Goal: Information Seeking & Learning: Find contact information

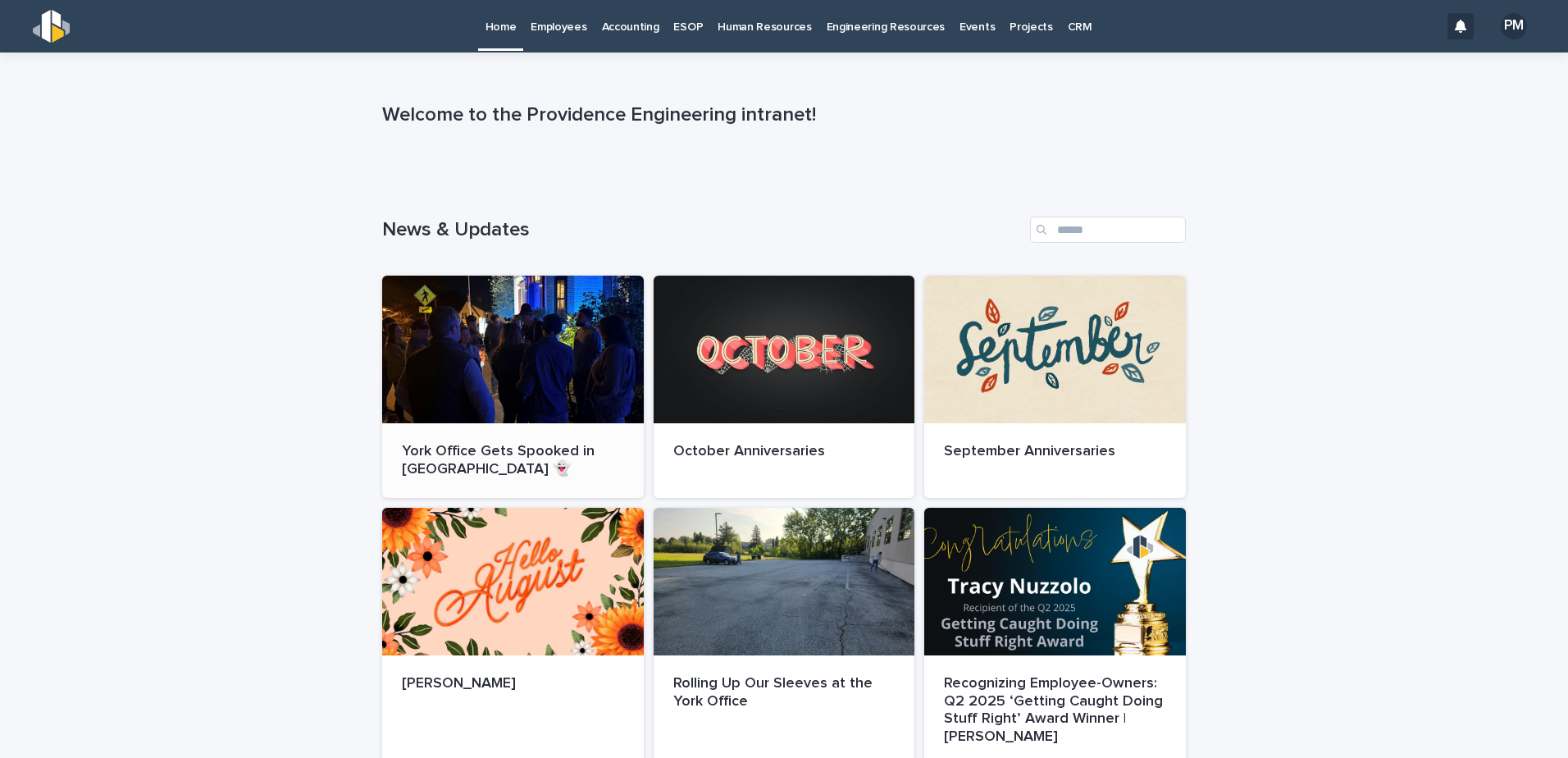
click at [557, 321] on div at bounding box center [513, 350] width 261 height 148
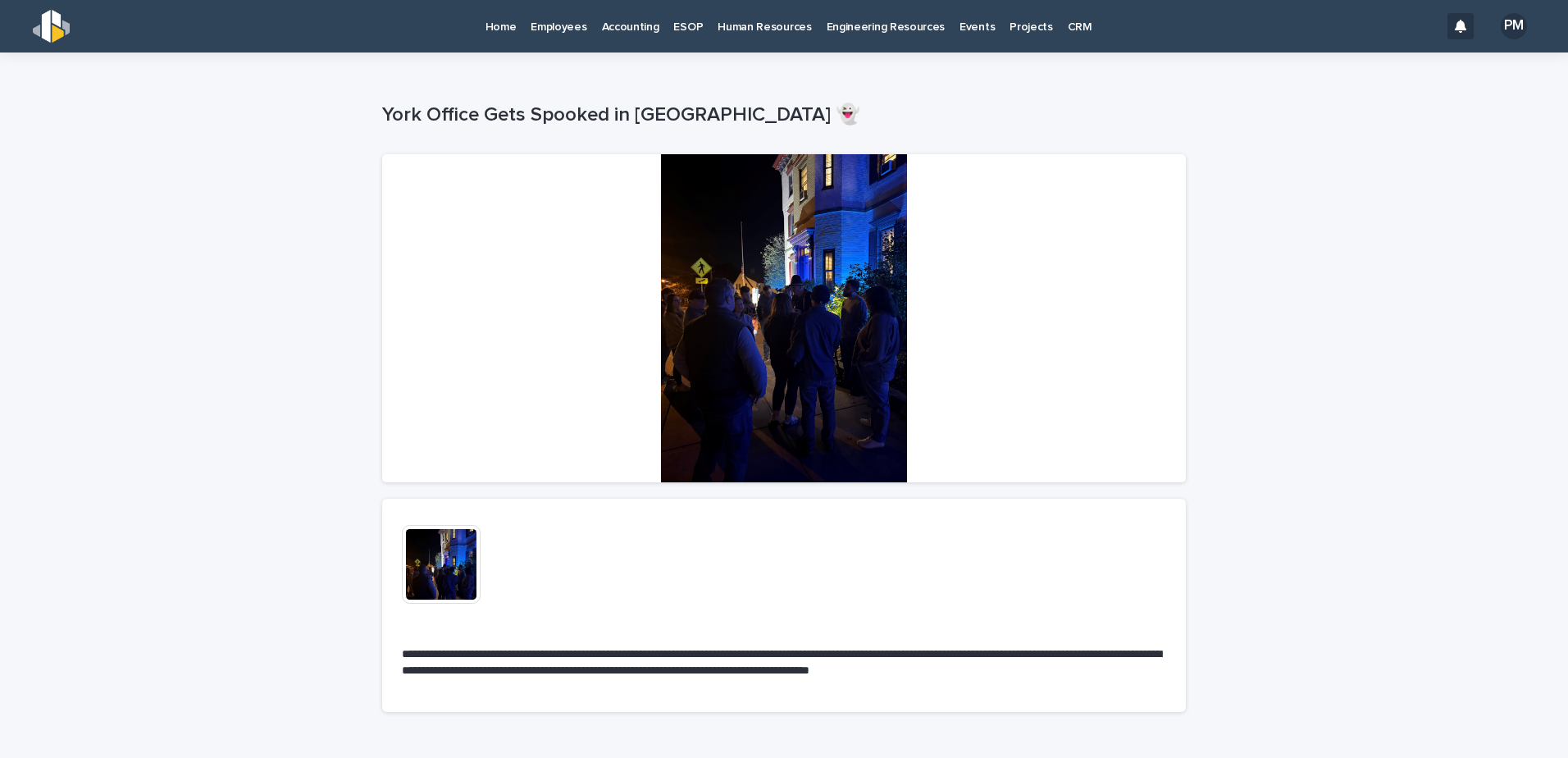
click at [826, 267] on div at bounding box center [784, 318] width 804 height 328
click at [535, 28] on p "Employees" at bounding box center [559, 17] width 56 height 35
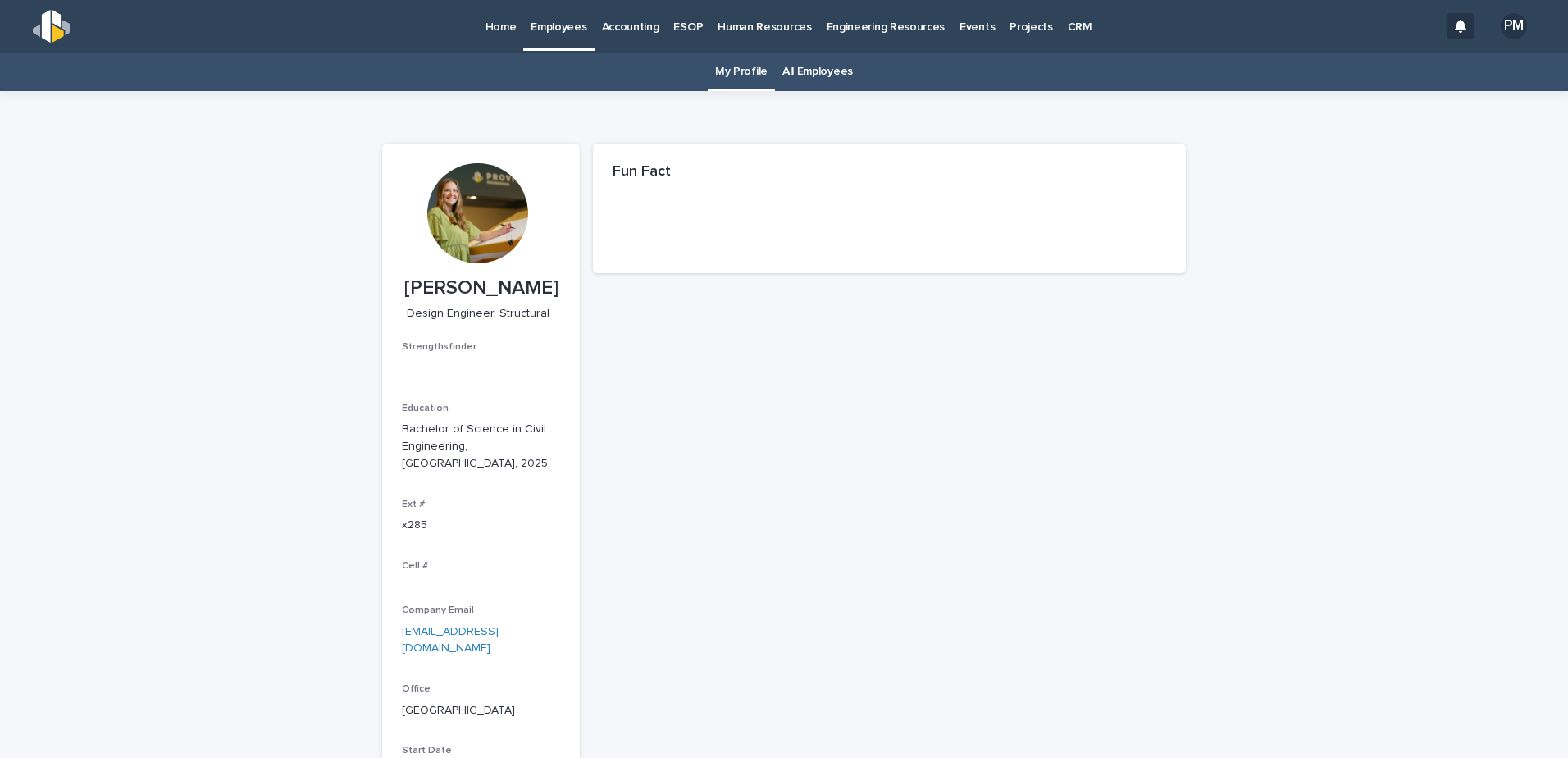
click at [784, 76] on link "All Employees" at bounding box center [818, 71] width 70 height 38
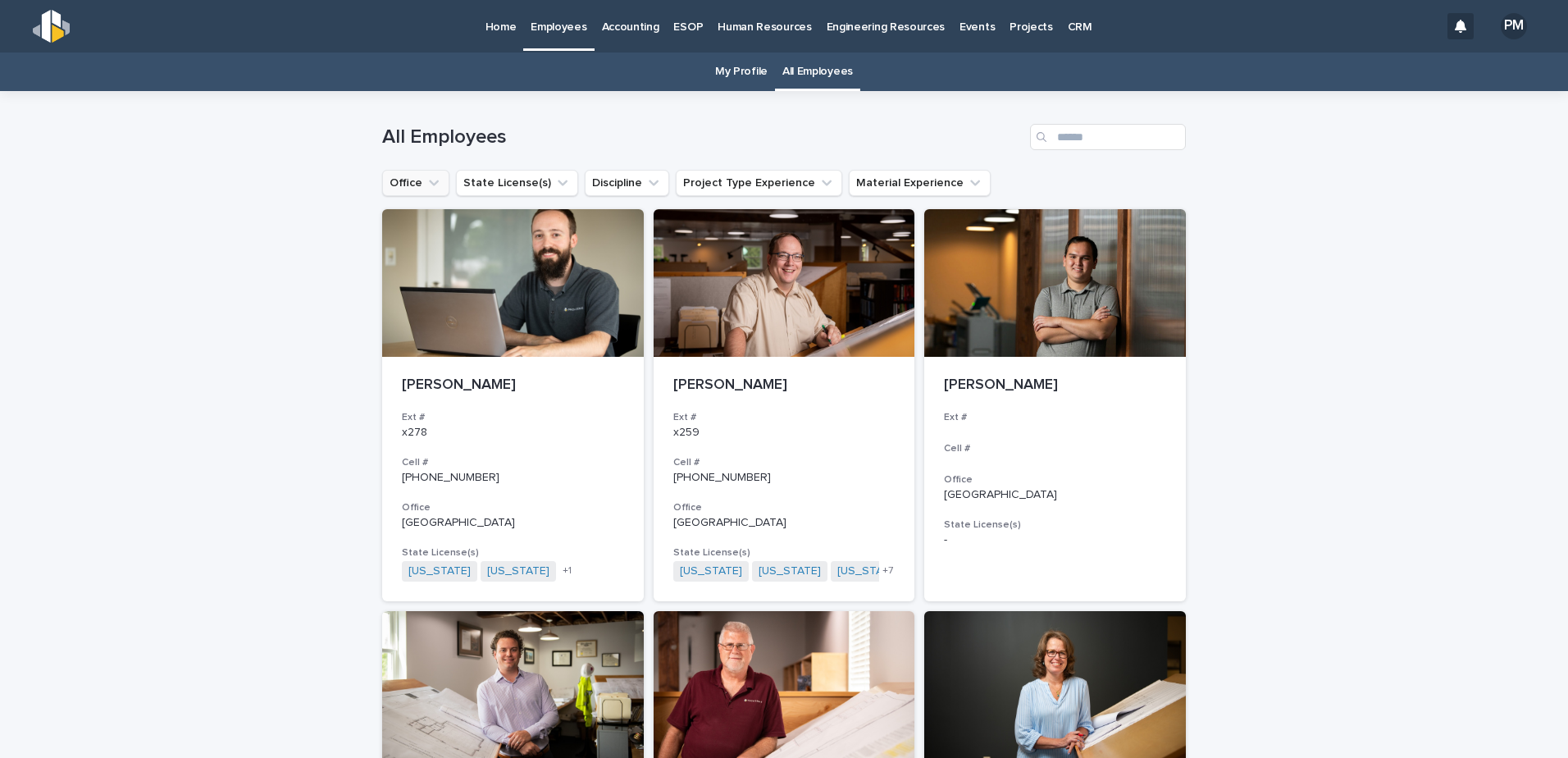
click at [429, 182] on icon "Office" at bounding box center [434, 183] width 10 height 6
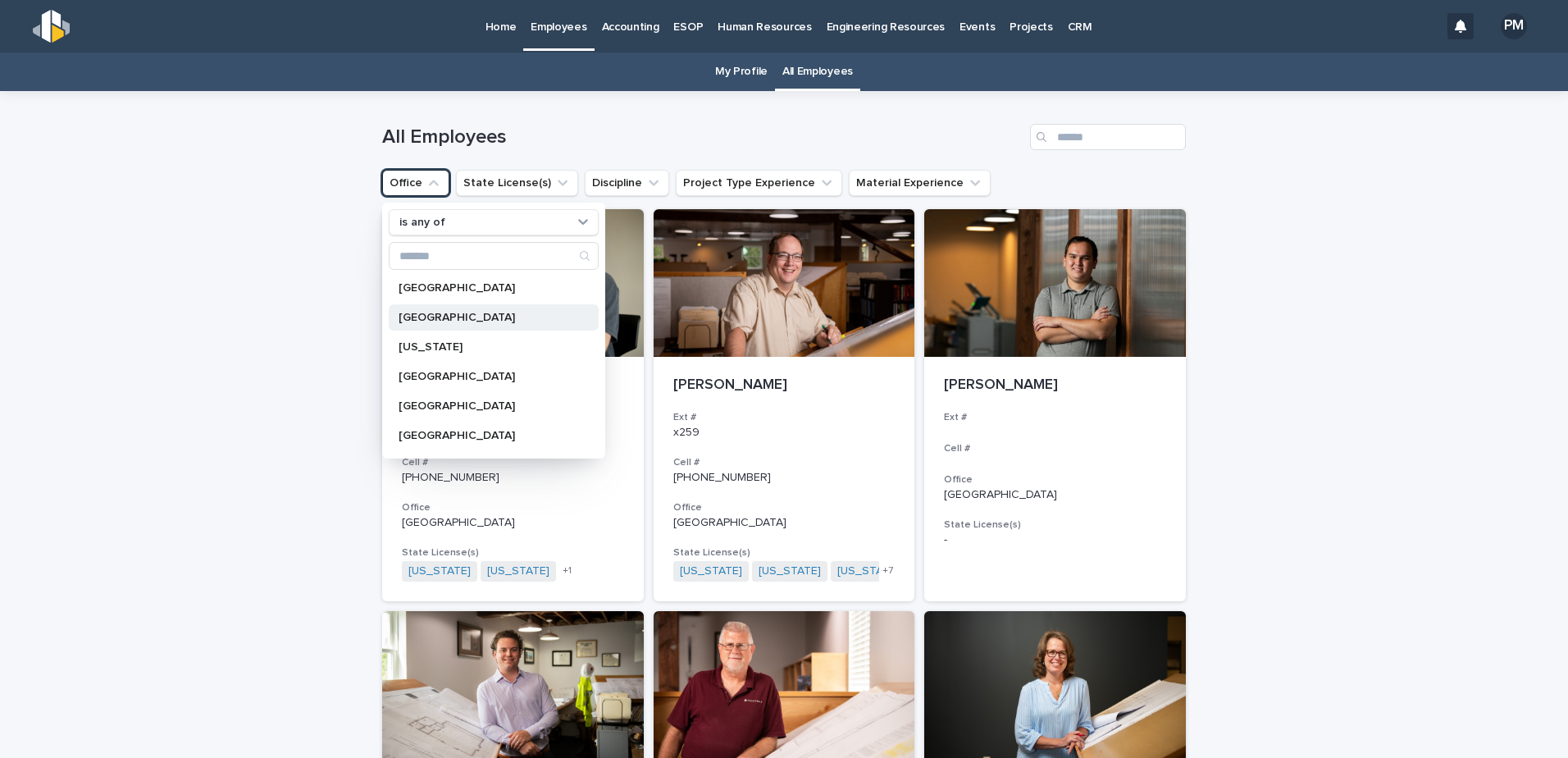
click at [440, 313] on p "[GEOGRAPHIC_DATA]" at bounding box center [486, 317] width 174 height 12
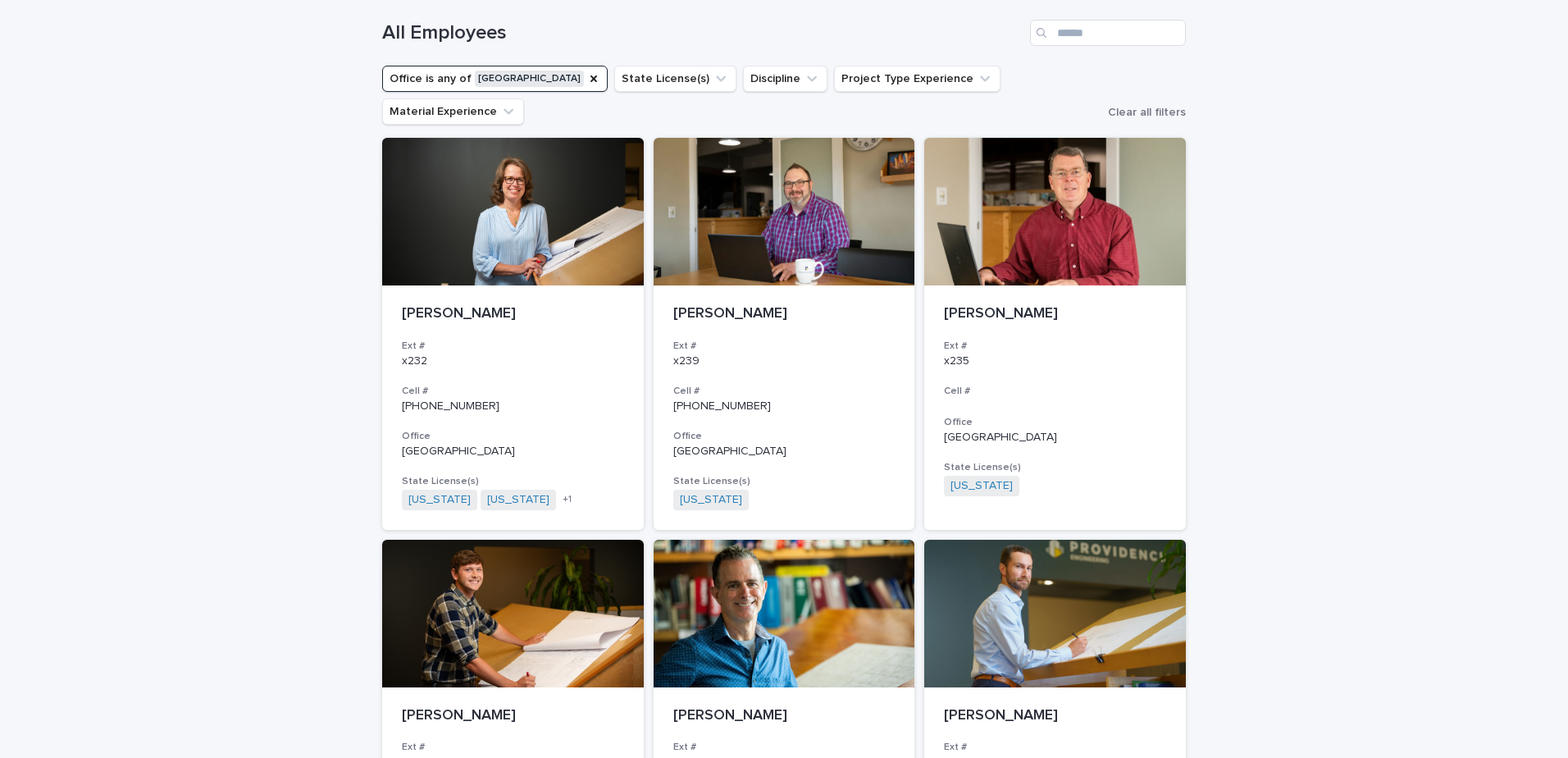
scroll to position [71, 0]
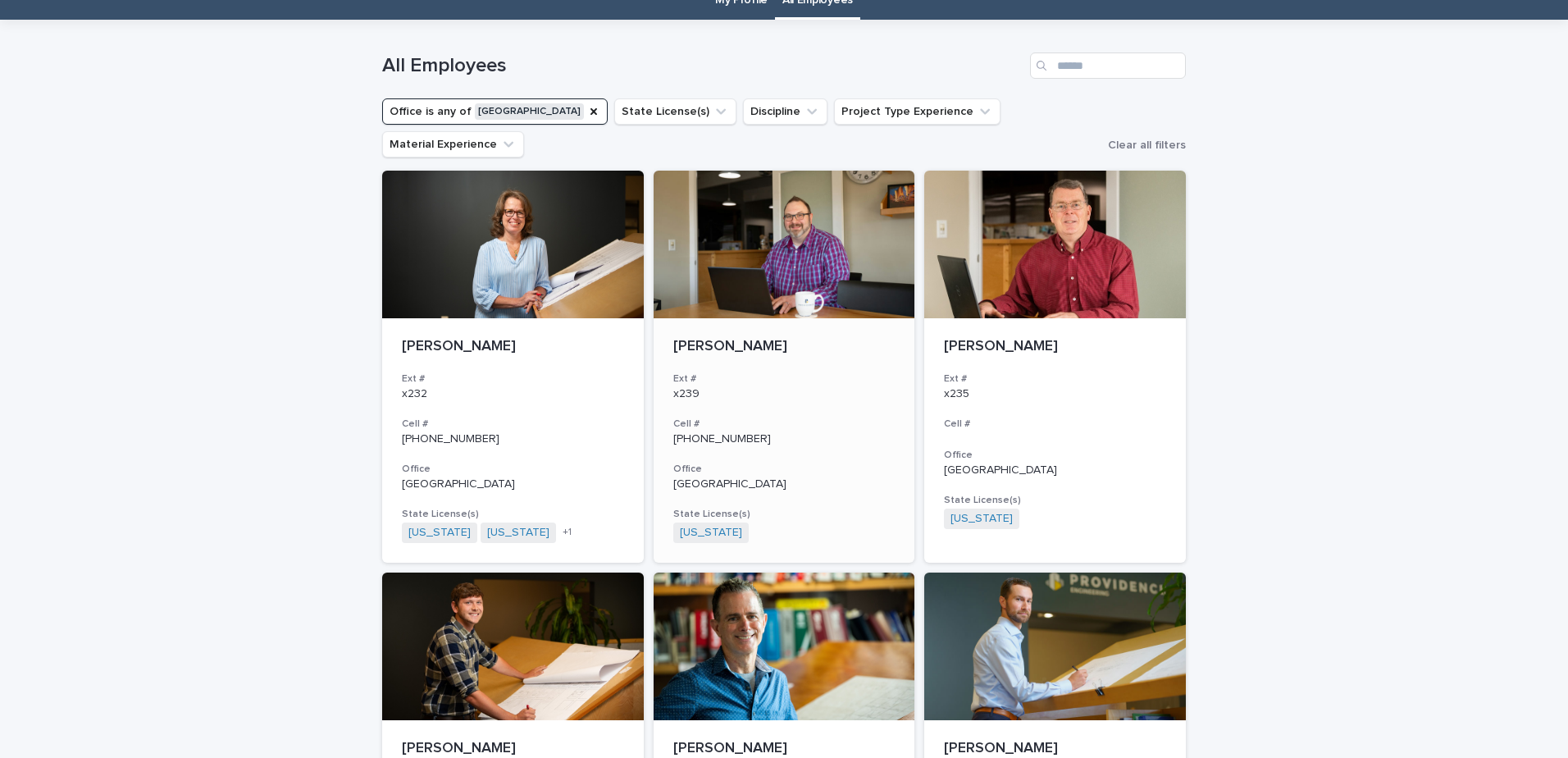
click at [773, 334] on div "[PERSON_NAME] Ext # x239 Cell # [PHONE_NUMBER] Office Doylestown State License(…" at bounding box center [784, 441] width 261 height 244
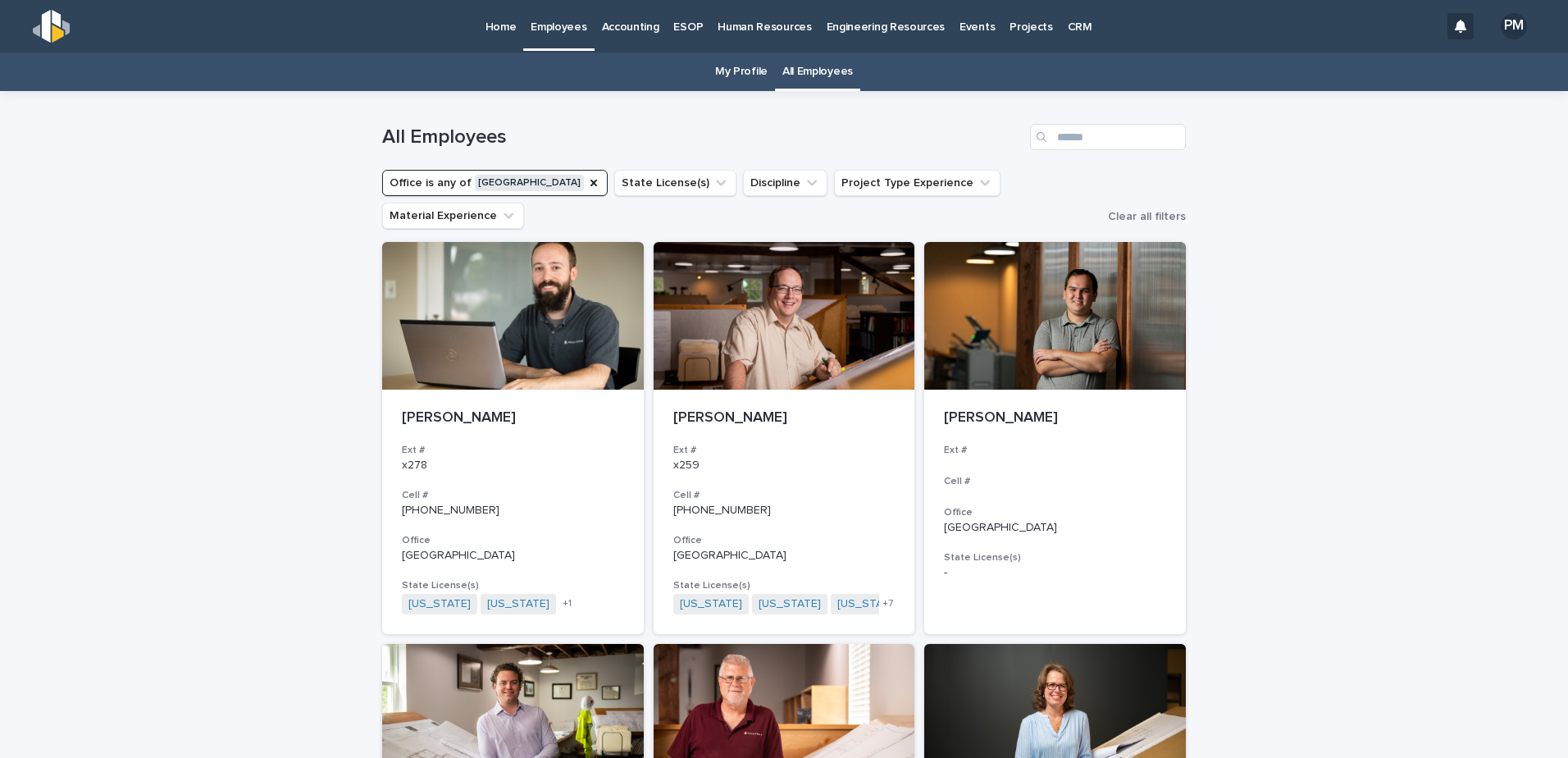
scroll to position [53, 0]
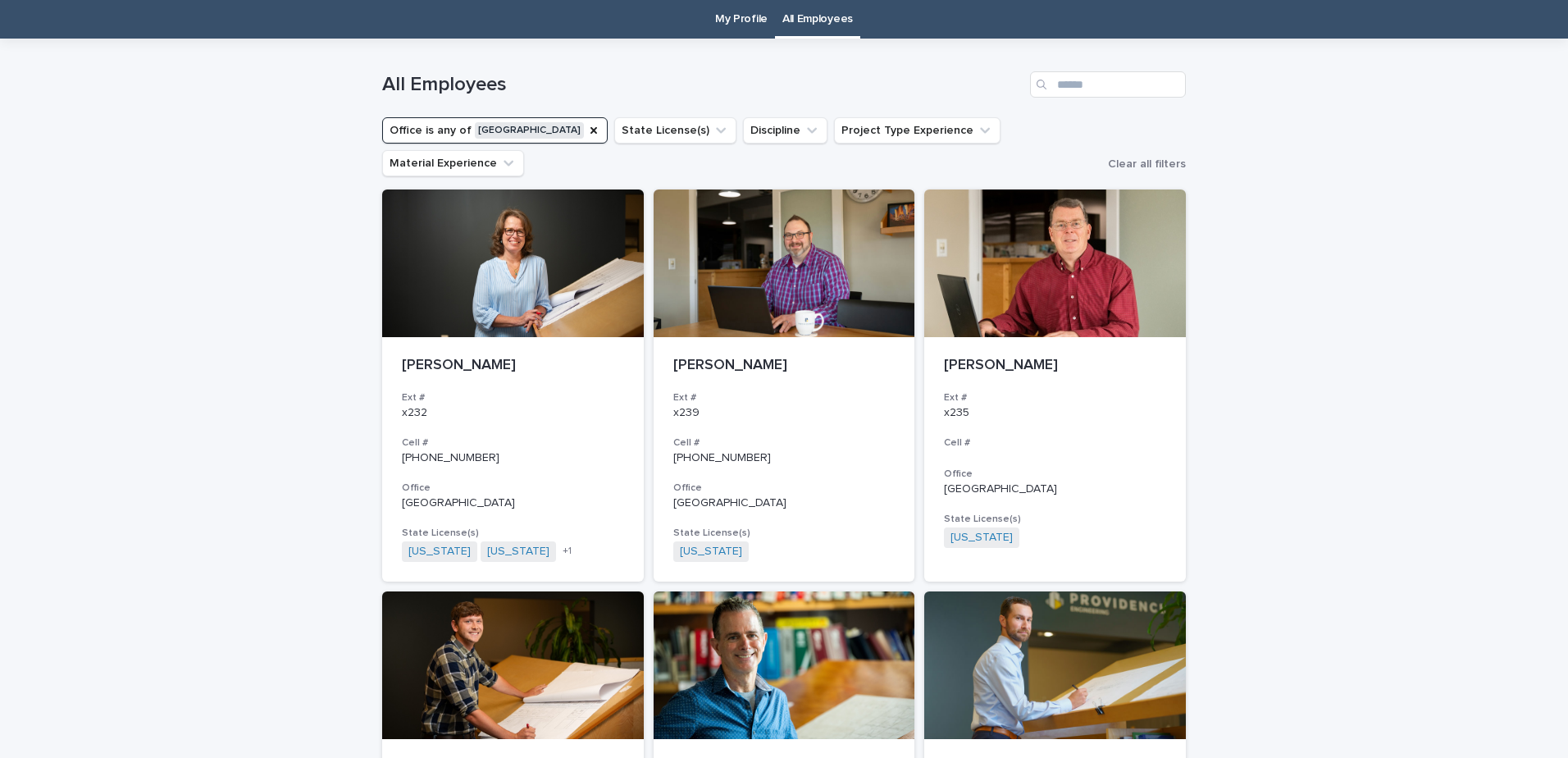
click at [353, 298] on div "Loading... Saving… Loading... Saving… All Employees Office is any of Doylestown…" at bounding box center [784, 769] width 1568 height 1463
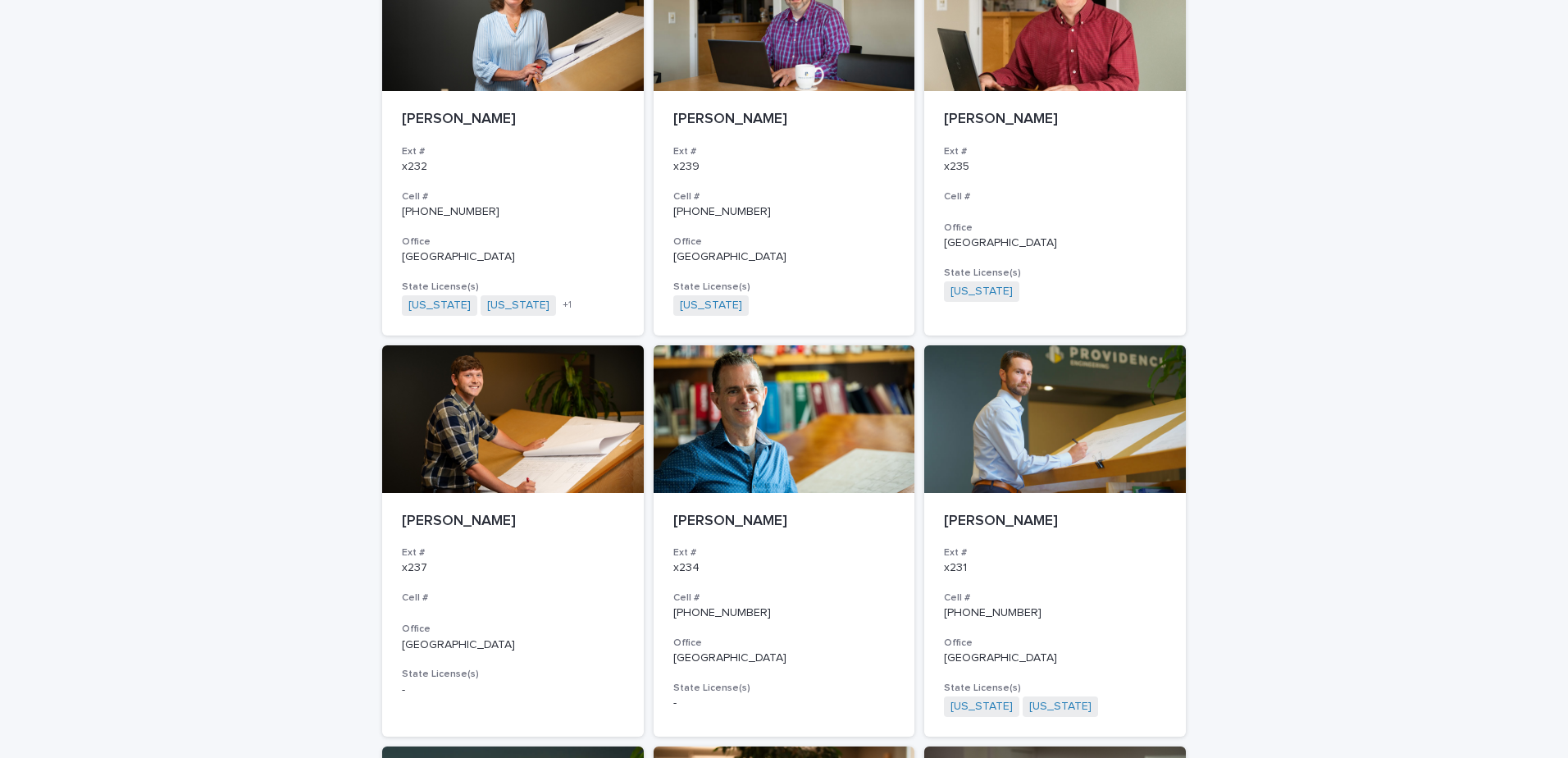
scroll to position [0, 0]
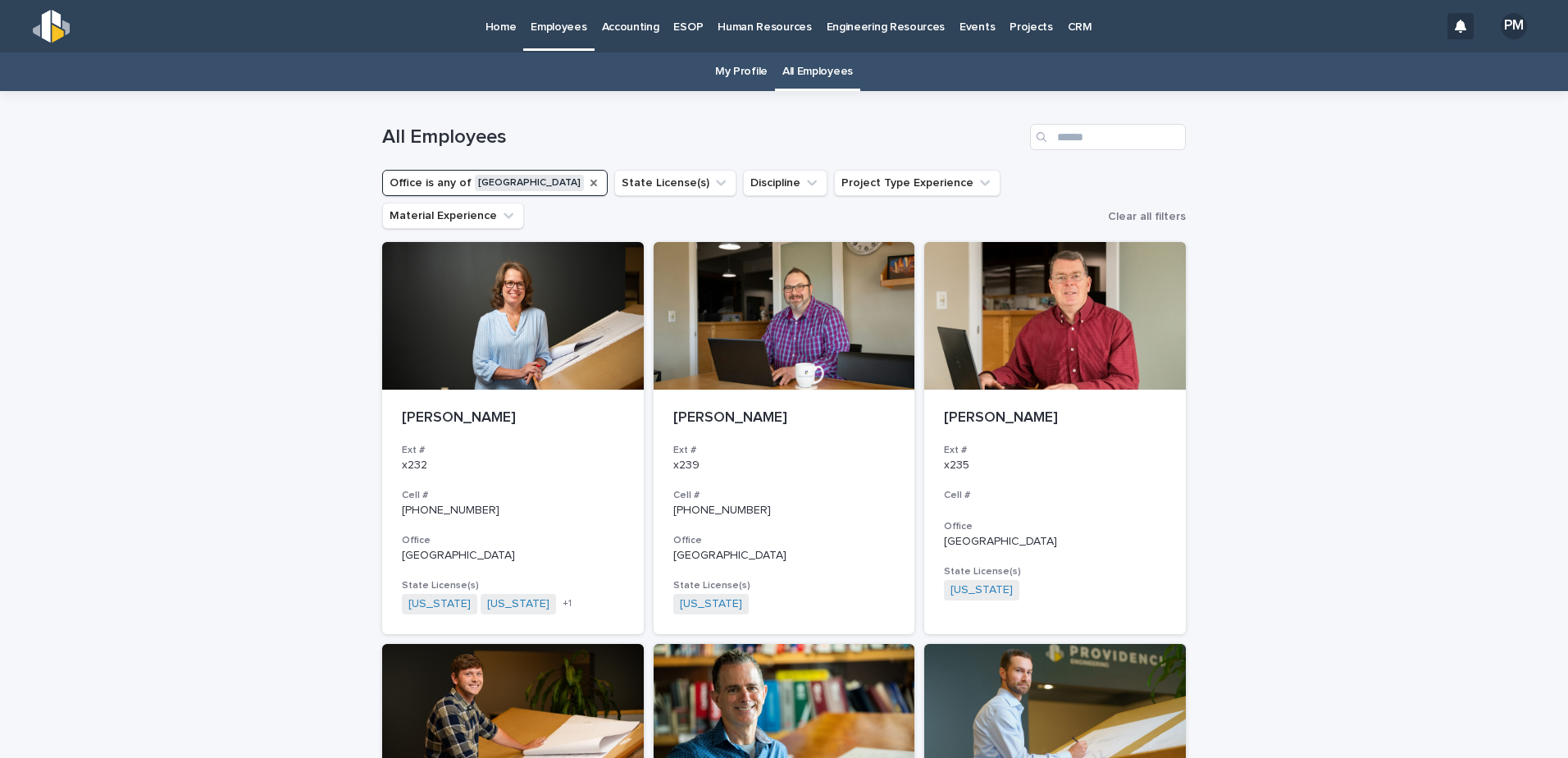
click at [591, 181] on icon "Office" at bounding box center [594, 183] width 7 height 7
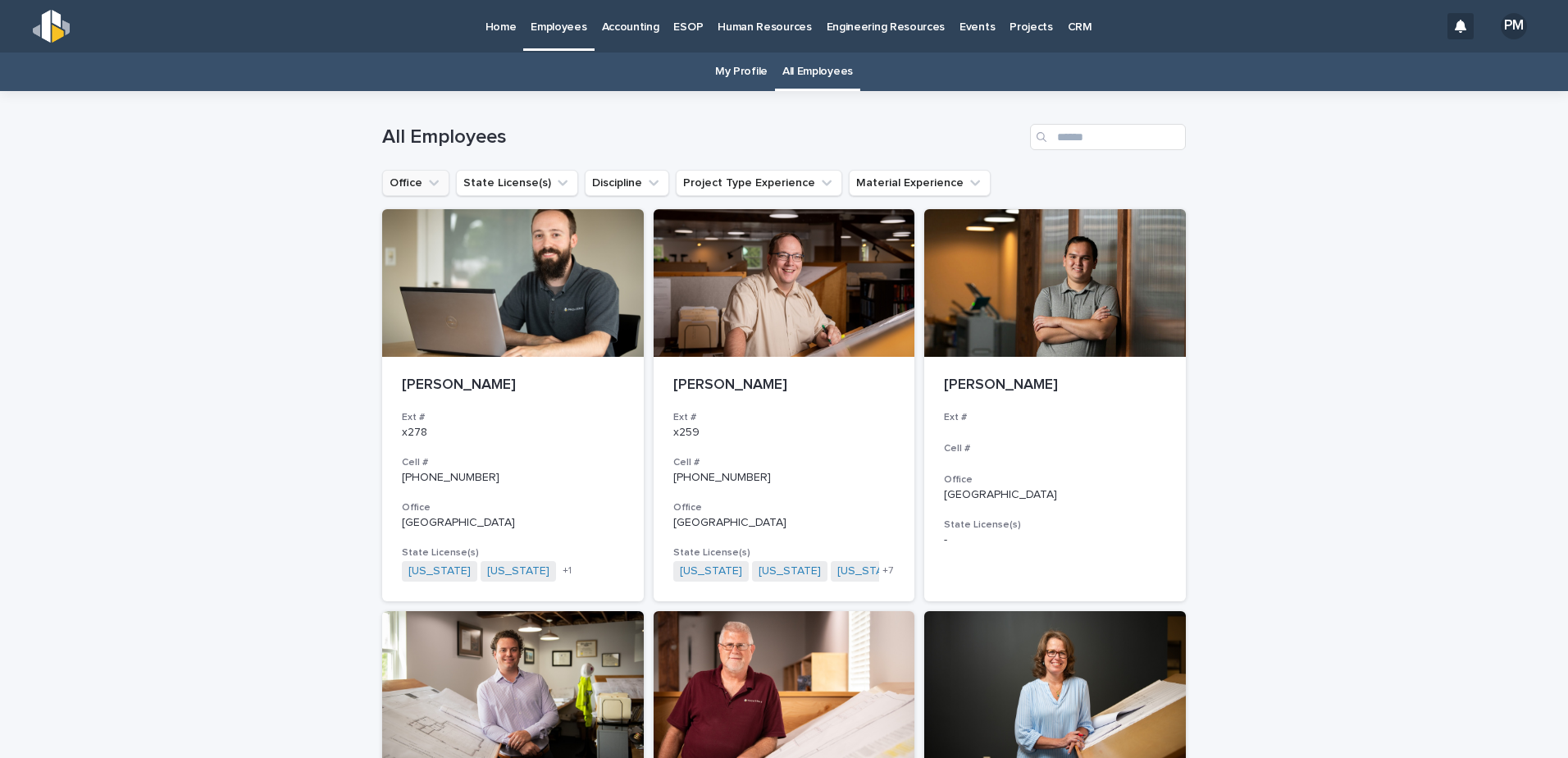
click at [735, 81] on link "My Profile" at bounding box center [742, 71] width 53 height 38
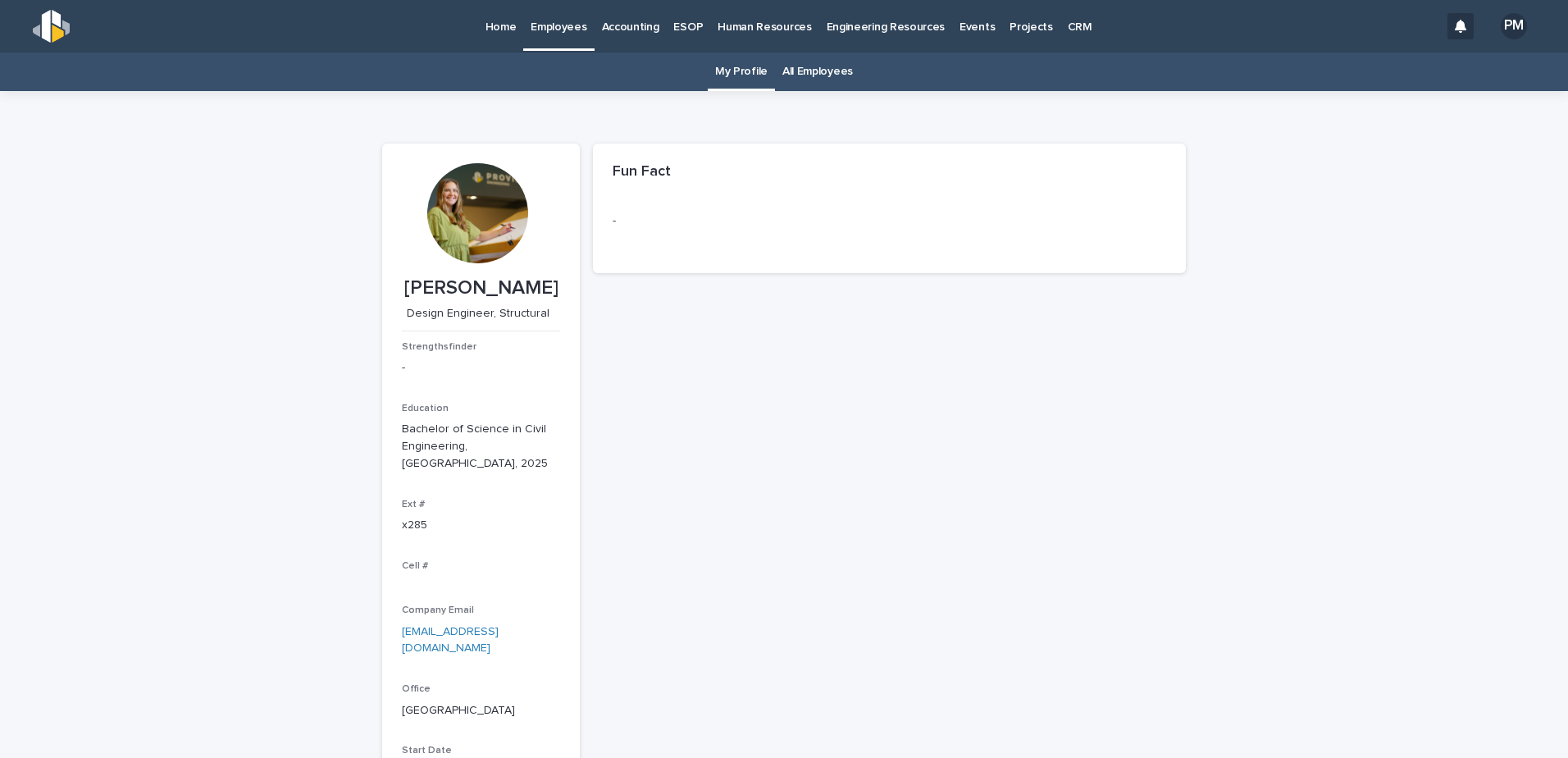
click at [507, 31] on p "Home" at bounding box center [501, 17] width 31 height 35
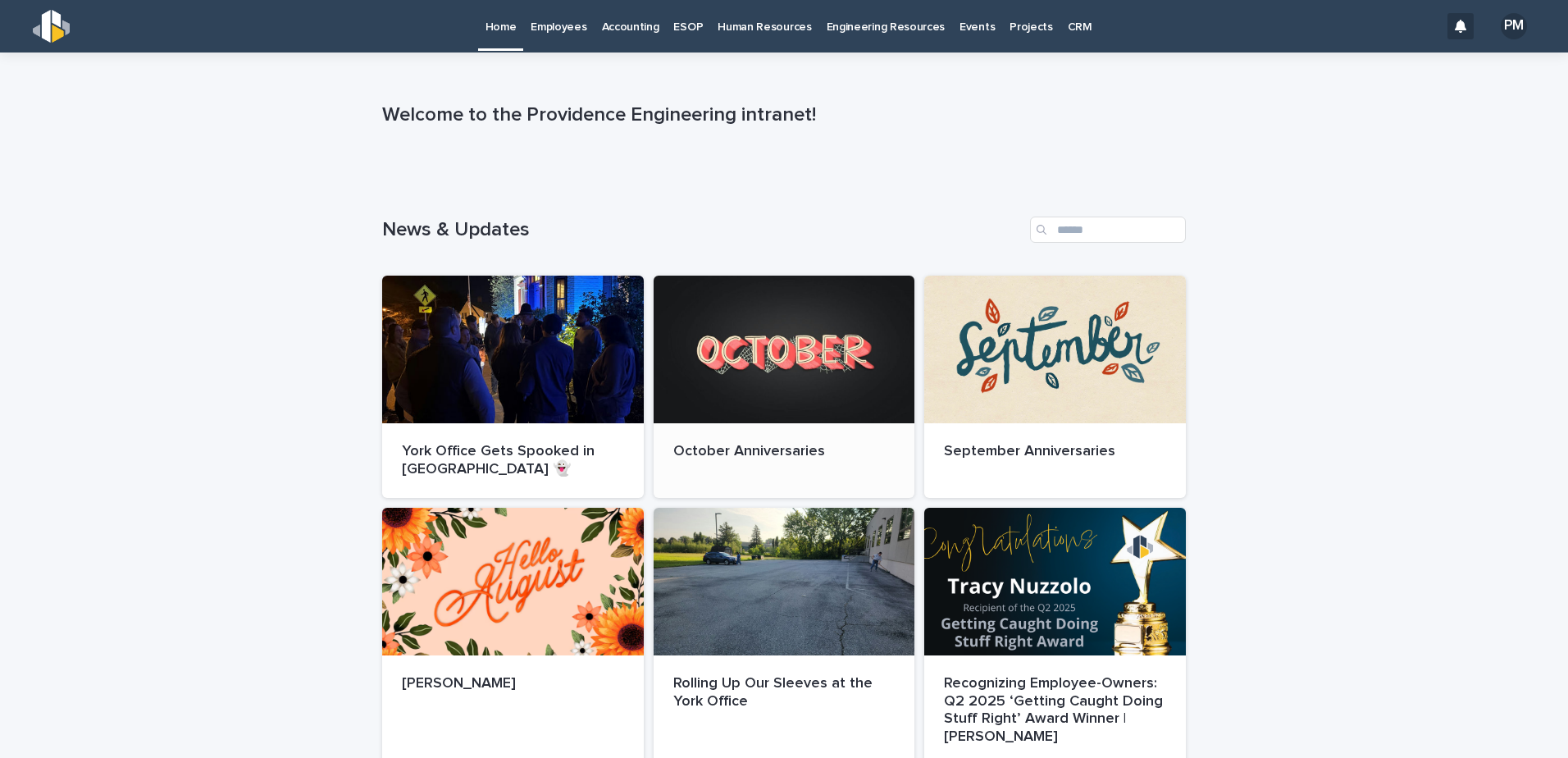
click at [705, 328] on div at bounding box center [784, 350] width 261 height 148
click at [594, 206] on div "Loading... Saving… News & Updates York Office Gets Spooked in [GEOGRAPHIC_DATA]…" at bounding box center [784, 751] width 804 height 1136
